Goal: Information Seeking & Learning: Learn about a topic

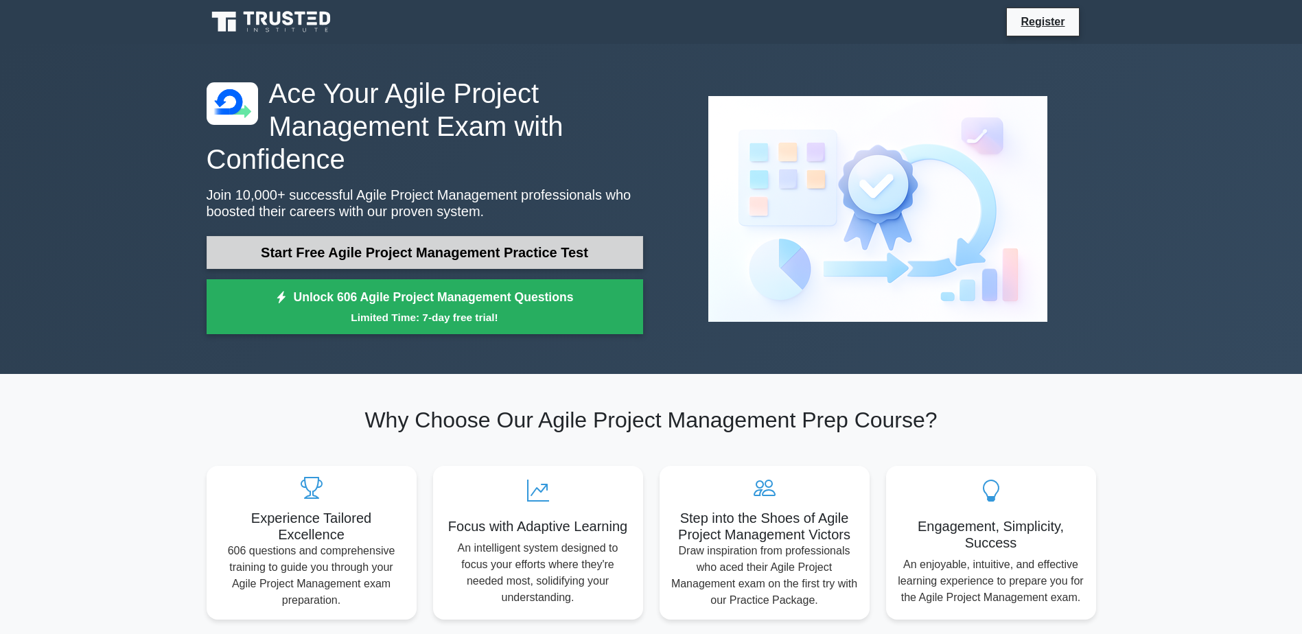
click at [478, 247] on link "Start Free Agile Project Management Practice Test" at bounding box center [425, 252] width 436 height 33
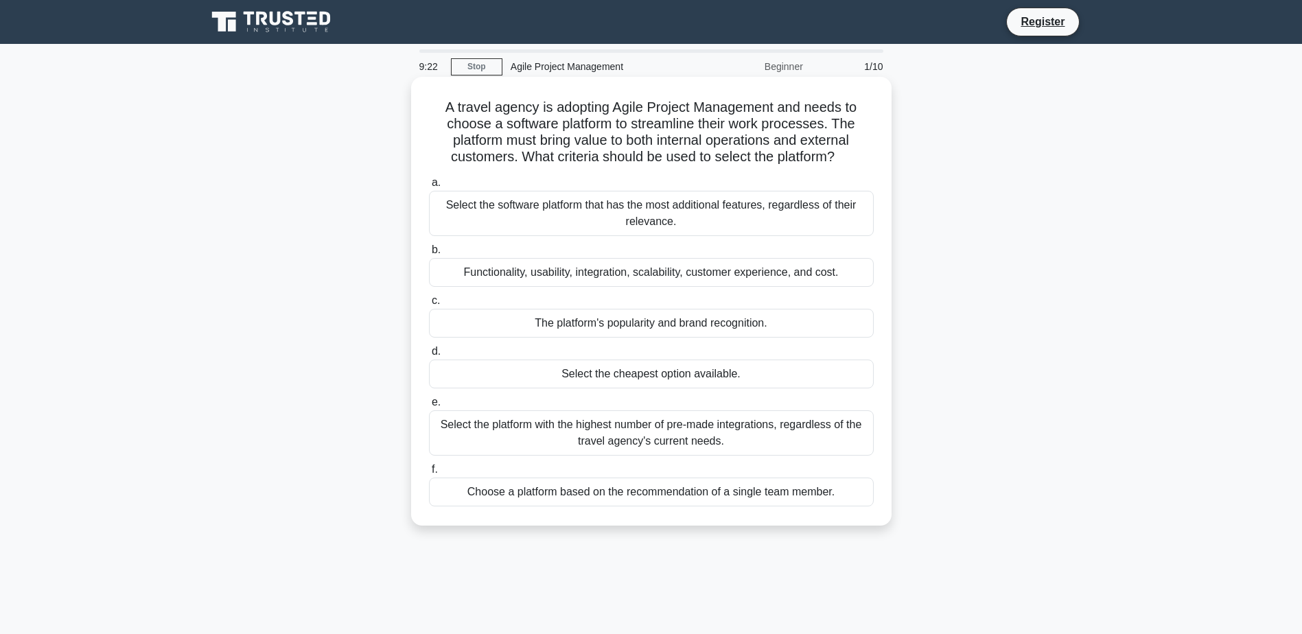
click at [583, 275] on div "Functionality, usability, integration, scalability, customer experience, and co…" at bounding box center [651, 272] width 445 height 29
click at [429, 255] on input "b. Functionality, usability, integration, scalability, customer experience, and…" at bounding box center [429, 250] width 0 height 9
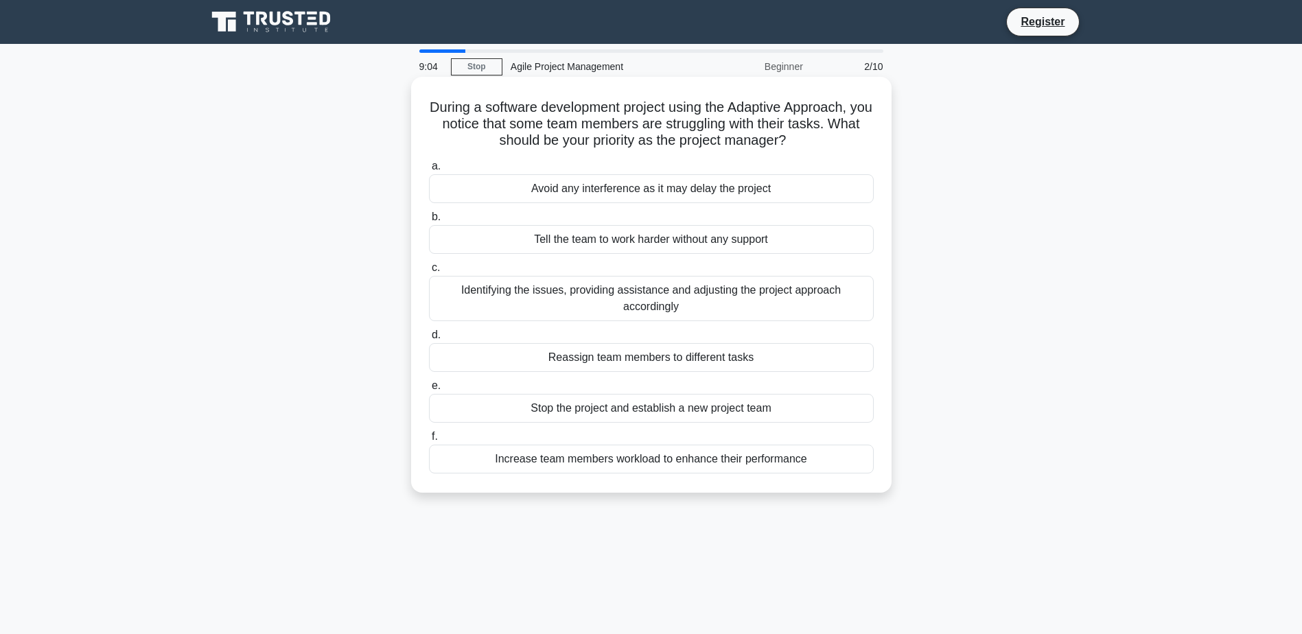
click at [734, 290] on div "Identifying the issues, providing assistance and adjusting the project approach…" at bounding box center [651, 298] width 445 height 45
click at [429, 272] on input "c. Identifying the issues, providing assistance and adjusting the project appro…" at bounding box center [429, 267] width 0 height 9
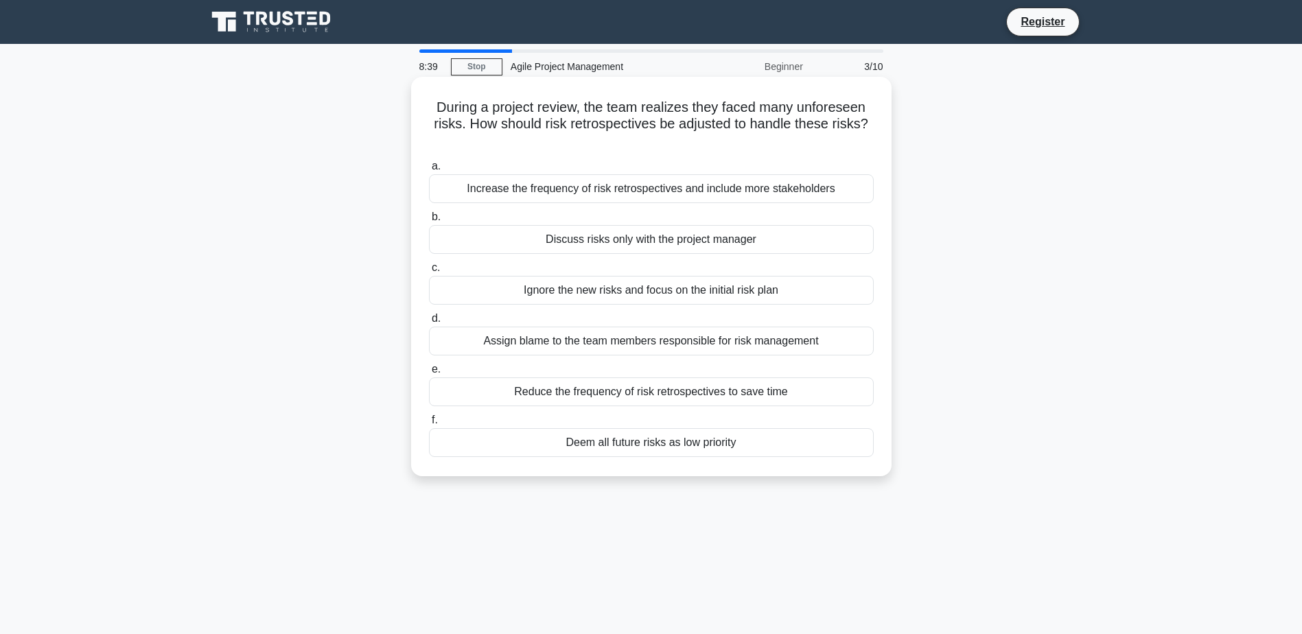
click at [618, 193] on div "Increase the frequency of risk retrospectives and include more stakeholders" at bounding box center [651, 188] width 445 height 29
click at [429, 171] on input "a. Increase the frequency of risk retrospectives and include more stakeholders" at bounding box center [429, 166] width 0 height 9
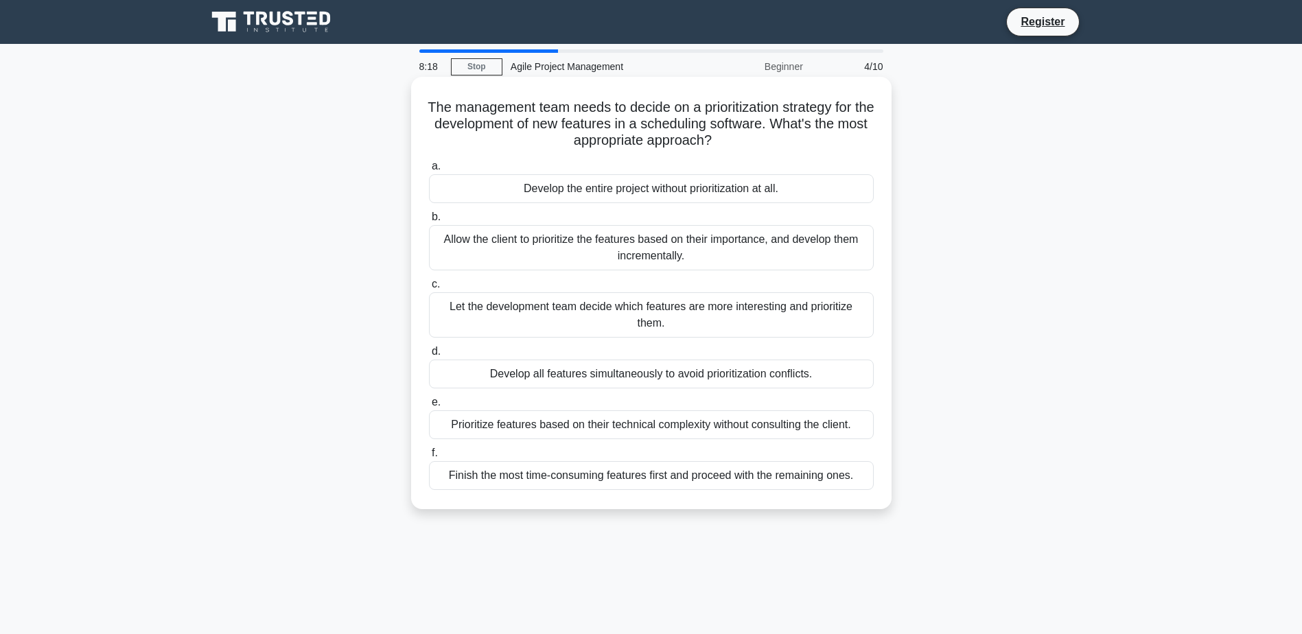
click at [751, 253] on div "Allow the client to prioritize the features based on their importance, and deve…" at bounding box center [651, 247] width 445 height 45
click at [429, 222] on input "b. Allow the client to prioritize the features based on their importance, and d…" at bounding box center [429, 217] width 0 height 9
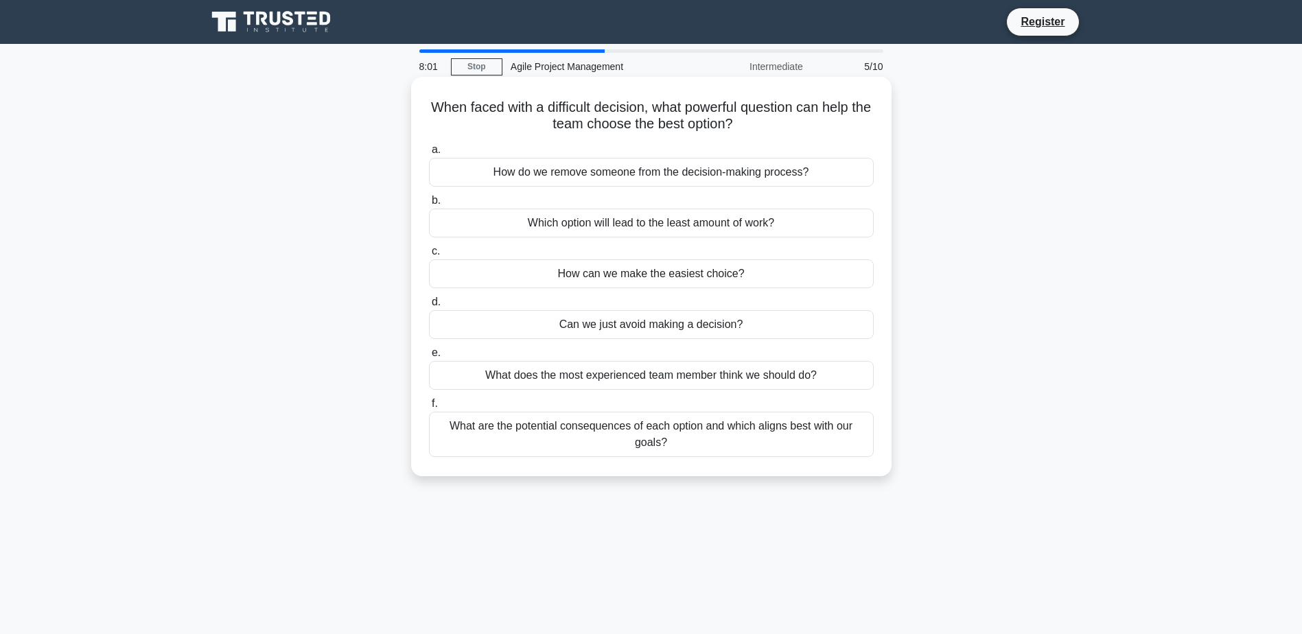
click at [765, 447] on div "What are the potential consequences of each option and which aligns best with o…" at bounding box center [651, 434] width 445 height 45
click at [429, 408] on input "f. What are the potential consequences of each option and which aligns best wit…" at bounding box center [429, 403] width 0 height 9
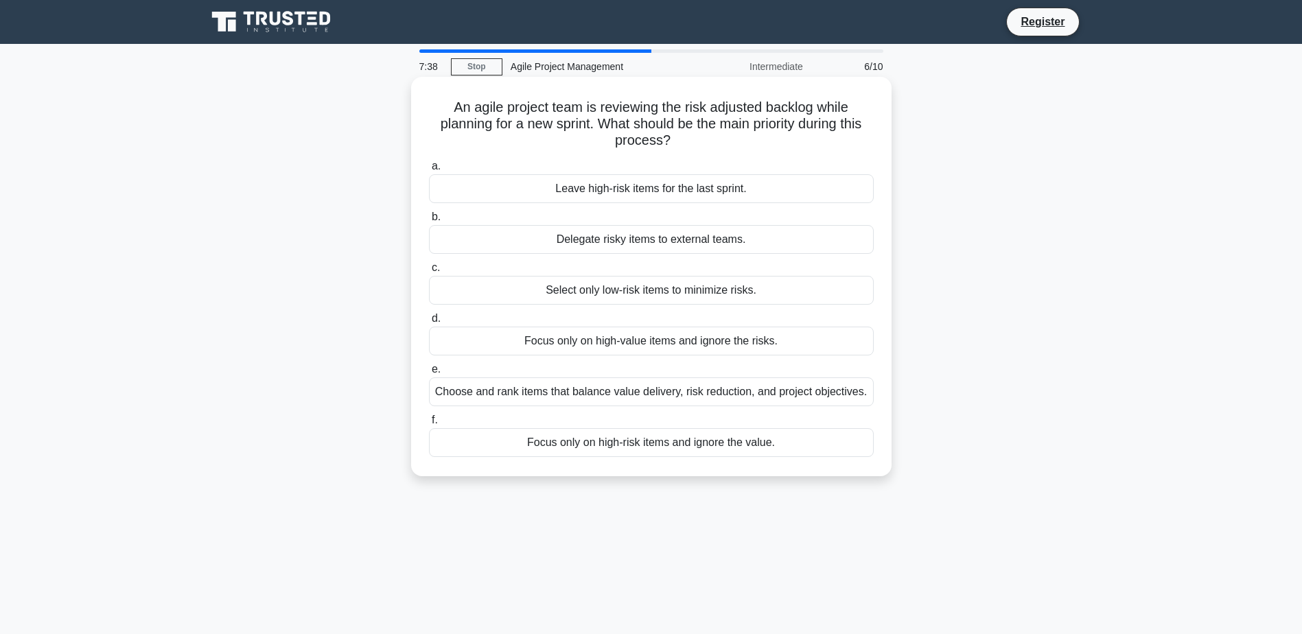
click at [661, 398] on div "Choose and rank items that balance value delivery, risk reduction, and project …" at bounding box center [651, 391] width 445 height 29
click at [429, 374] on input "e. Choose and rank items that balance value delivery, risk reduction, and proje…" at bounding box center [429, 369] width 0 height 9
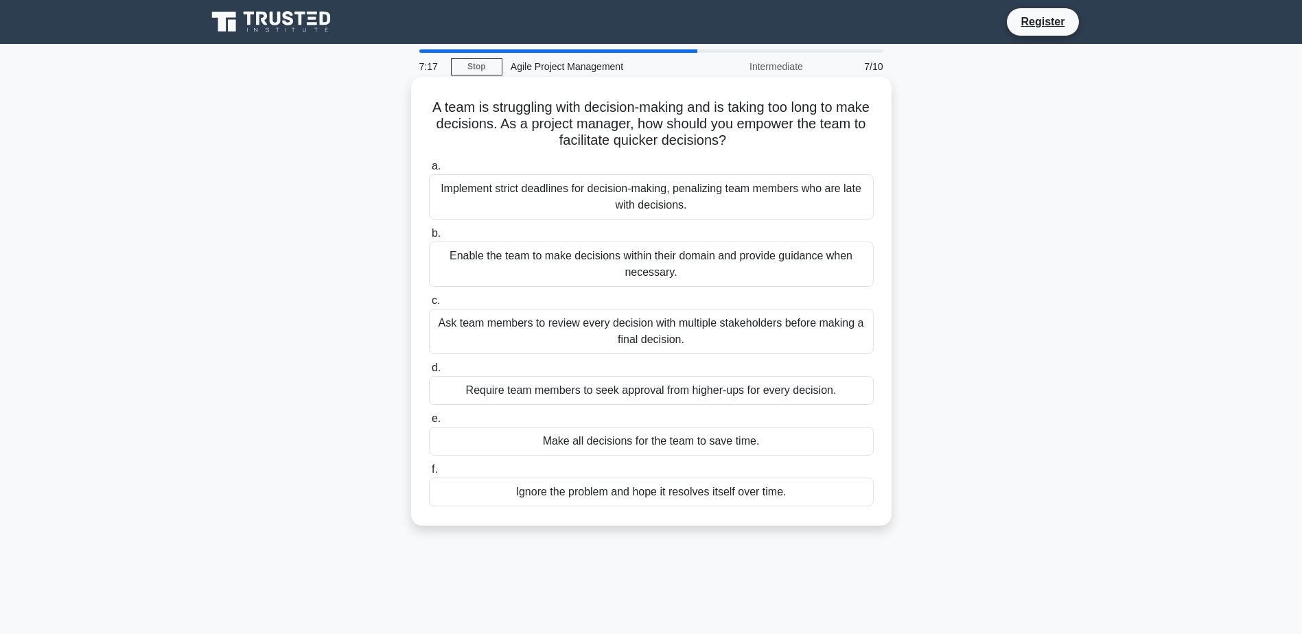
click at [696, 261] on div "Enable the team to make decisions within their domain and provide guidance when…" at bounding box center [651, 264] width 445 height 45
click at [429, 238] on input "b. Enable the team to make decisions within their domain and provide guidance w…" at bounding box center [429, 233] width 0 height 9
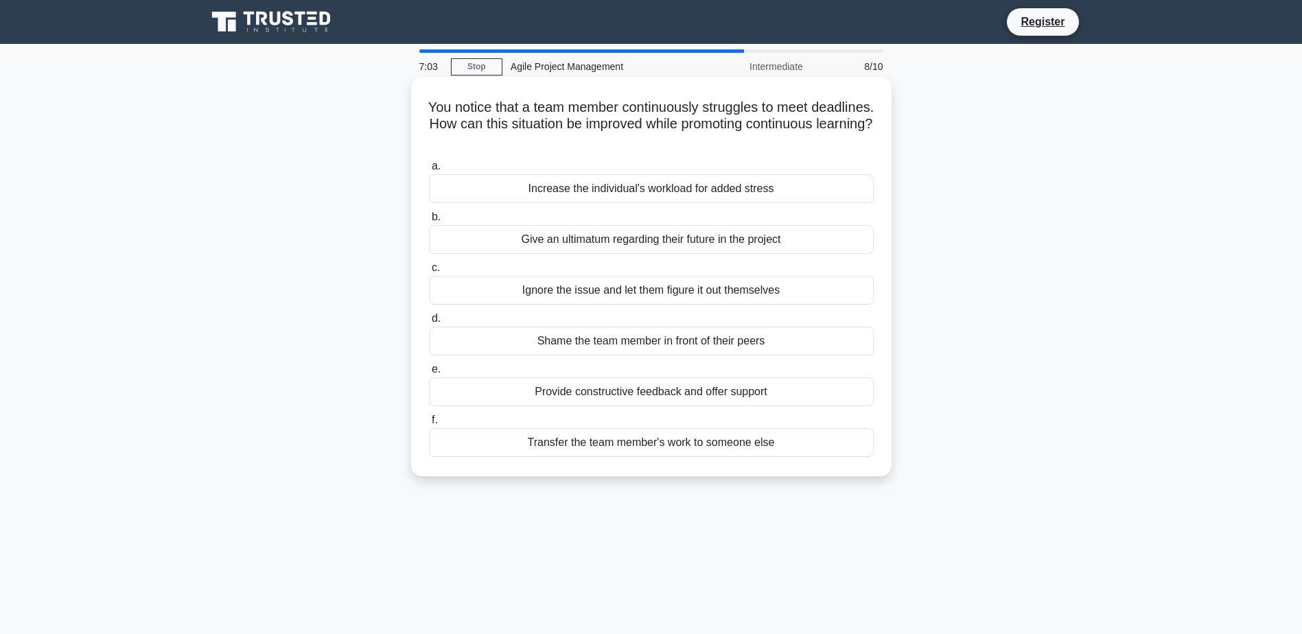
click at [645, 397] on div "Provide constructive feedback and offer support" at bounding box center [651, 391] width 445 height 29
click at [429, 374] on input "e. Provide constructive feedback and offer support" at bounding box center [429, 369] width 0 height 9
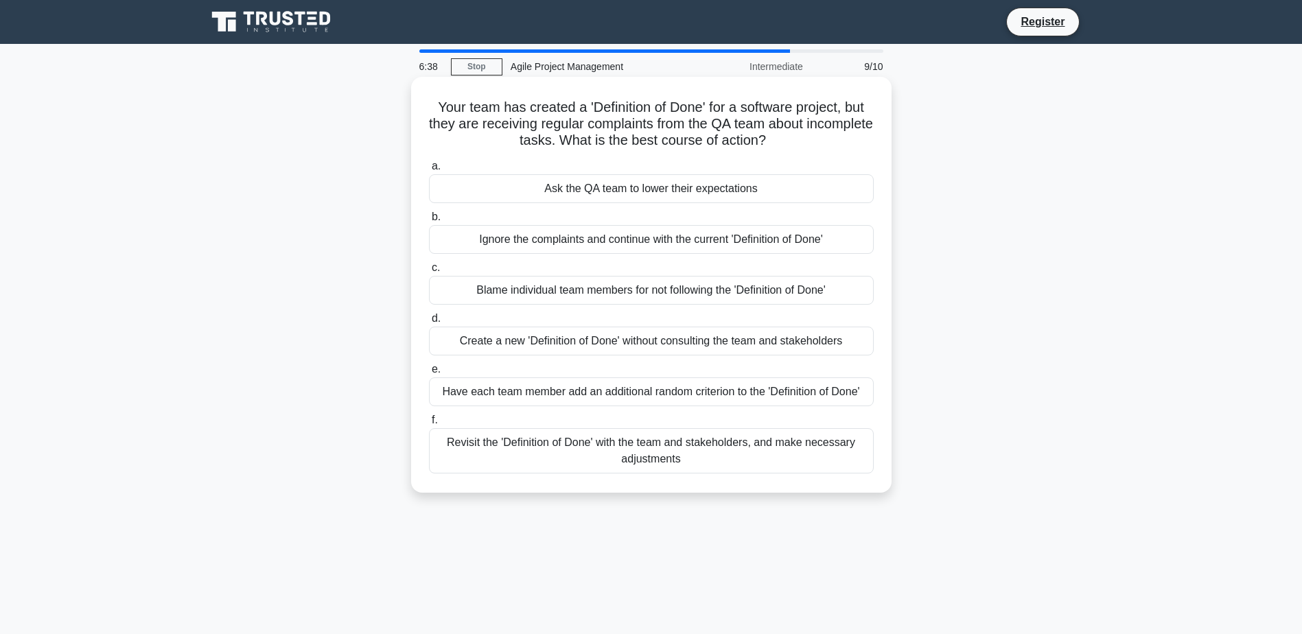
click at [602, 458] on div "Revisit the 'Definition of Done' with the team and stakeholders, and make neces…" at bounding box center [651, 450] width 445 height 45
click at [429, 425] on input "f. Revisit the 'Definition of Done' with the team and stakeholders, and make ne…" at bounding box center [429, 420] width 0 height 9
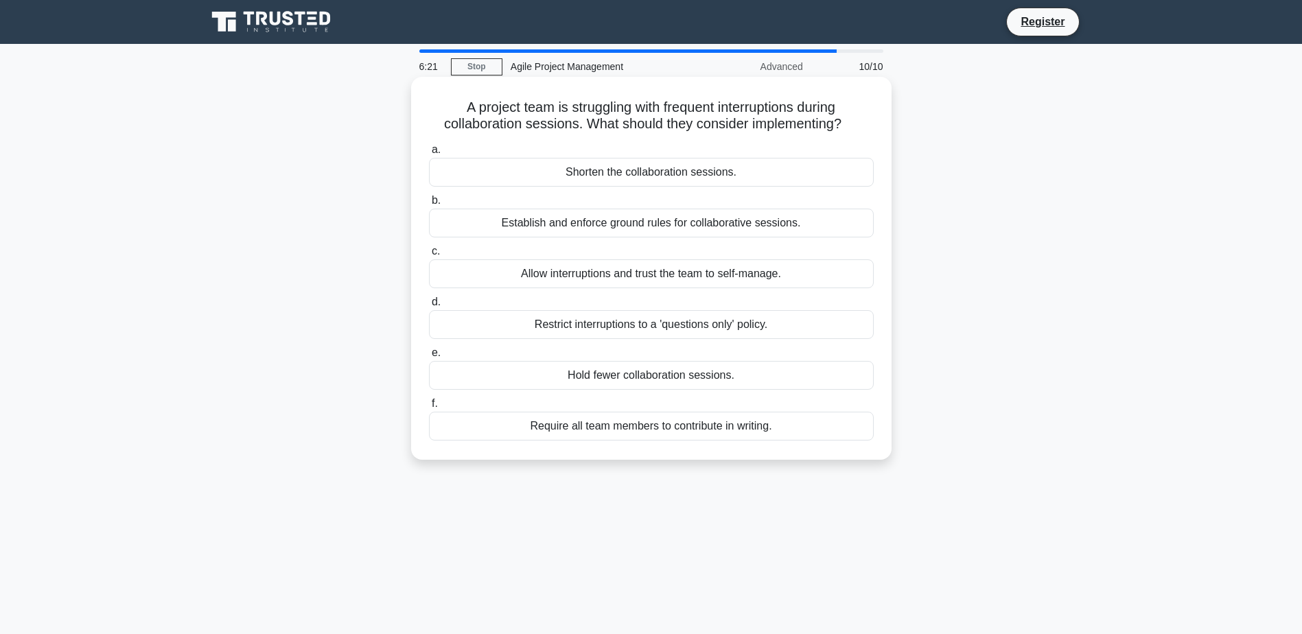
click at [710, 222] on div "Establish and enforce ground rules for collaborative sessions." at bounding box center [651, 223] width 445 height 29
click at [429, 205] on input "b. Establish and enforce ground rules for collaborative sessions." at bounding box center [429, 200] width 0 height 9
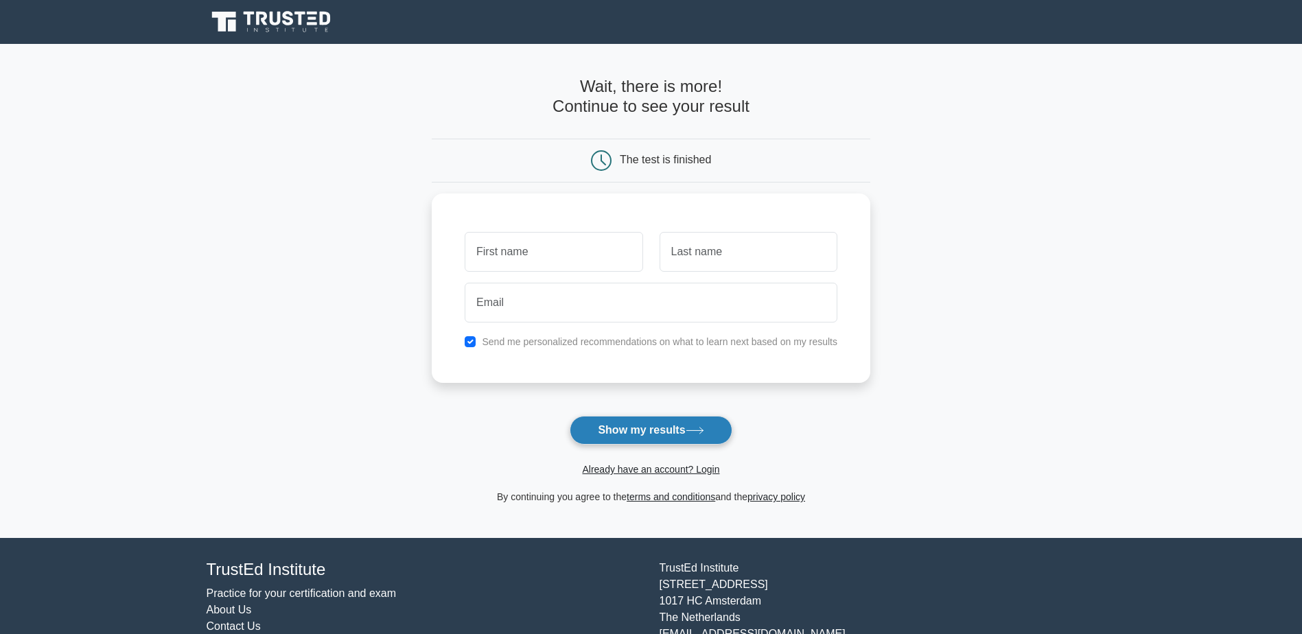
click at [698, 427] on icon at bounding box center [694, 431] width 19 height 8
type input "Jolly"
click at [729, 239] on input "MBIPOM" at bounding box center [748, 248] width 178 height 40
type input "MBI"
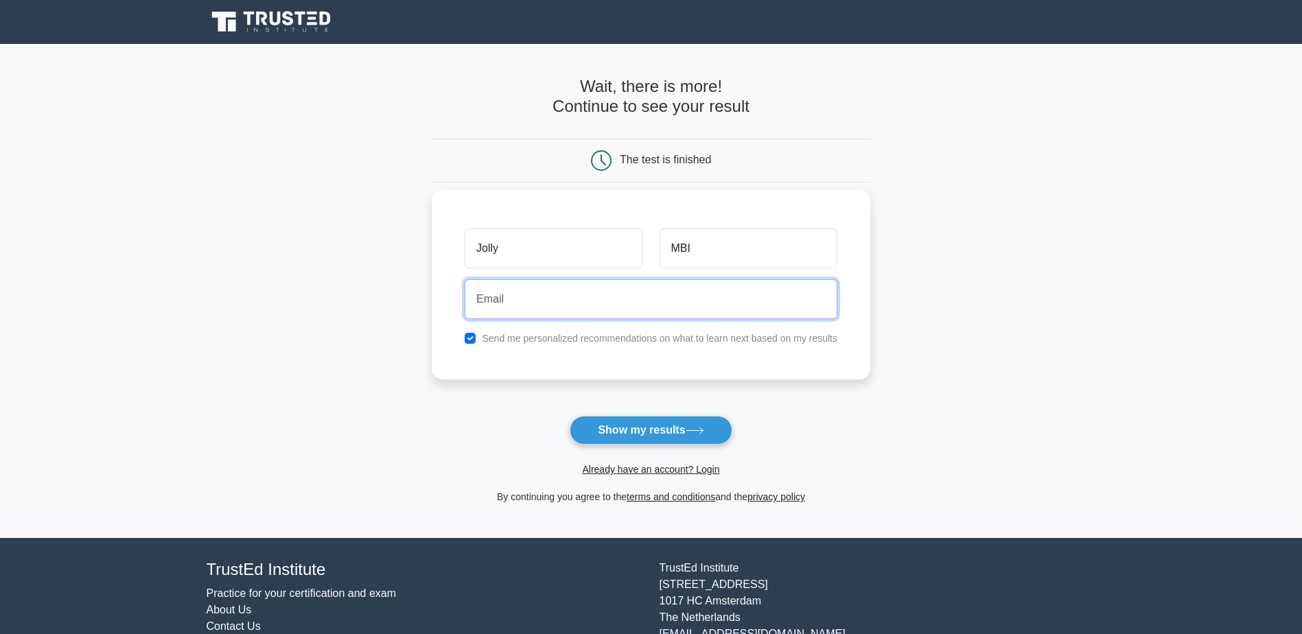
click at [526, 293] on input "email" at bounding box center [650, 299] width 373 height 40
type input "itsjollyz@yahoo.com"
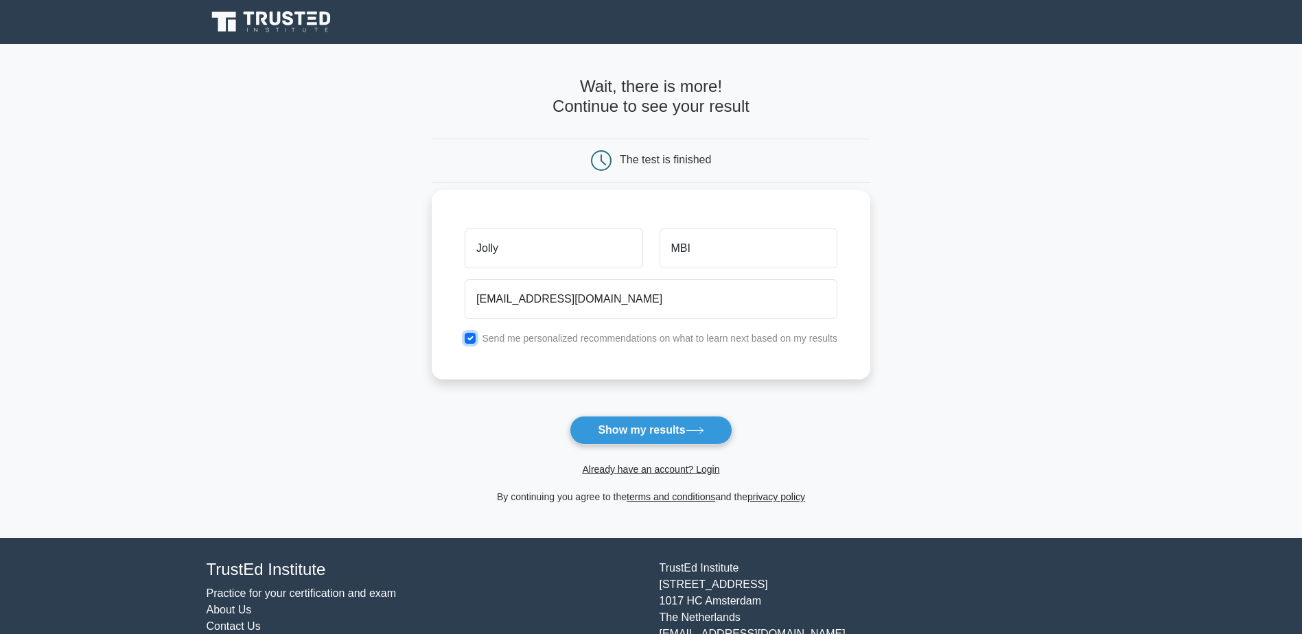
click at [468, 335] on input "checkbox" at bounding box center [469, 338] width 11 height 11
checkbox input "false"
click at [668, 433] on button "Show my results" at bounding box center [650, 430] width 162 height 29
